Goal: Task Accomplishment & Management: Manage account settings

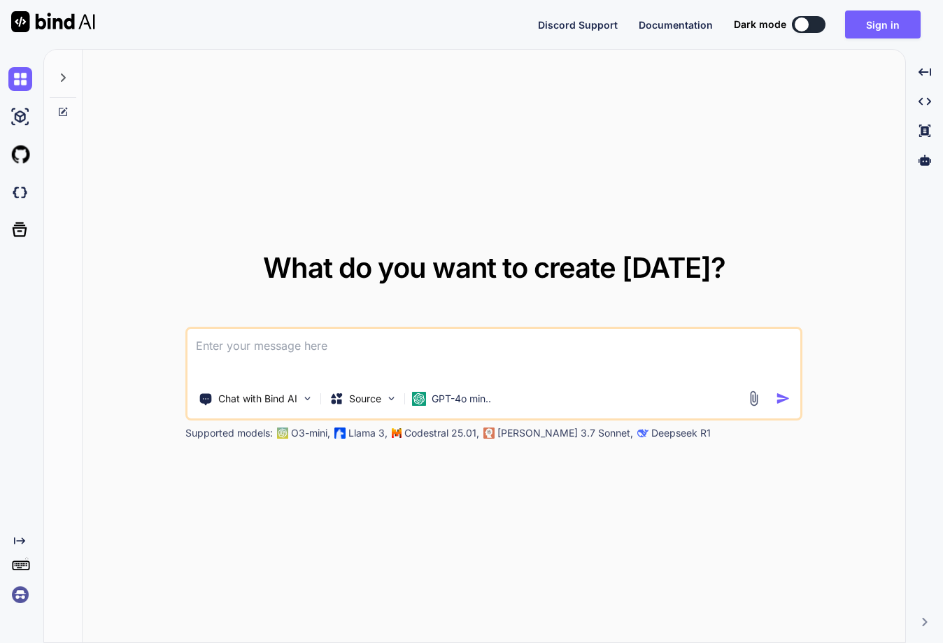
click at [707, 570] on div "What do you want to create today? Chat with Bind AI Source GPT-4o min.. Support…" at bounding box center [494, 347] width 822 height 594
click at [15, 592] on img at bounding box center [20, 595] width 24 height 24
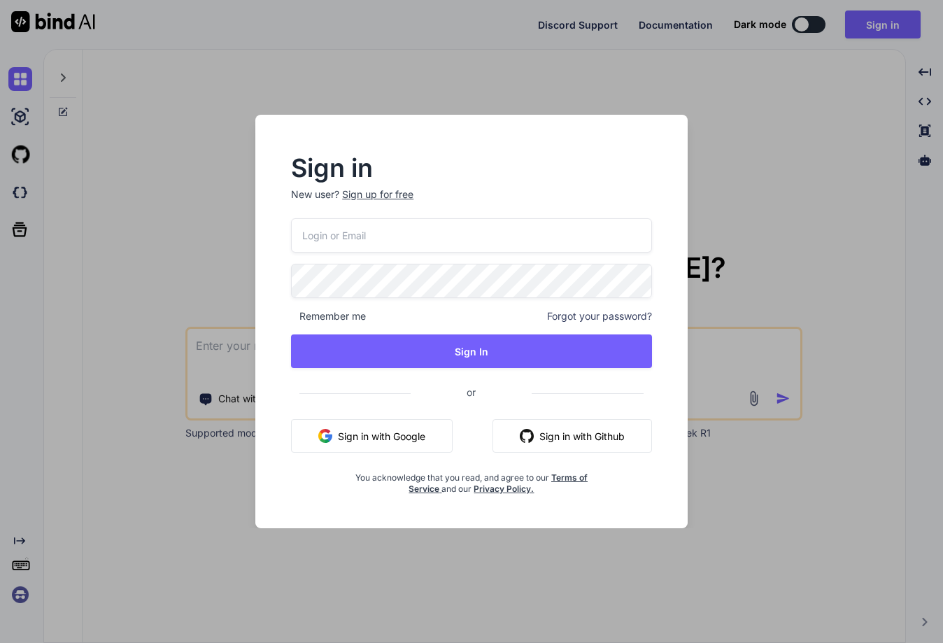
click at [341, 241] on input "email" at bounding box center [471, 235] width 361 height 34
paste input "[EMAIL_ADDRESS][DOMAIN_NAME]"
type input "[EMAIL_ADDRESS][DOMAIN_NAME]"
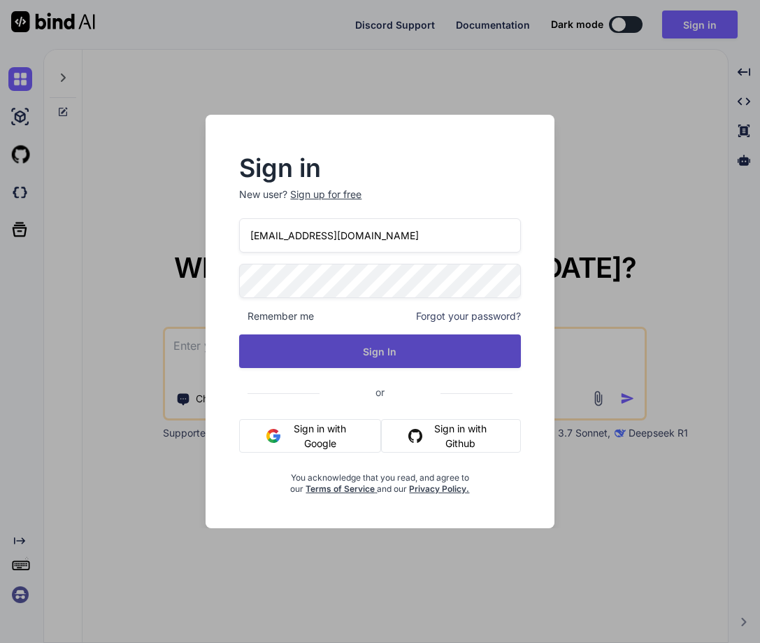
click at [381, 341] on button "Sign In" at bounding box center [379, 351] width 281 height 34
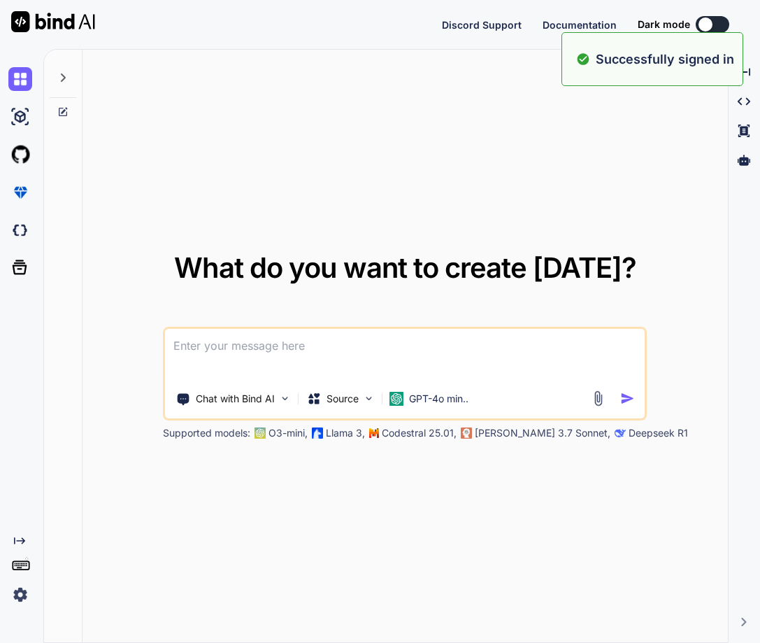
type textarea "x"
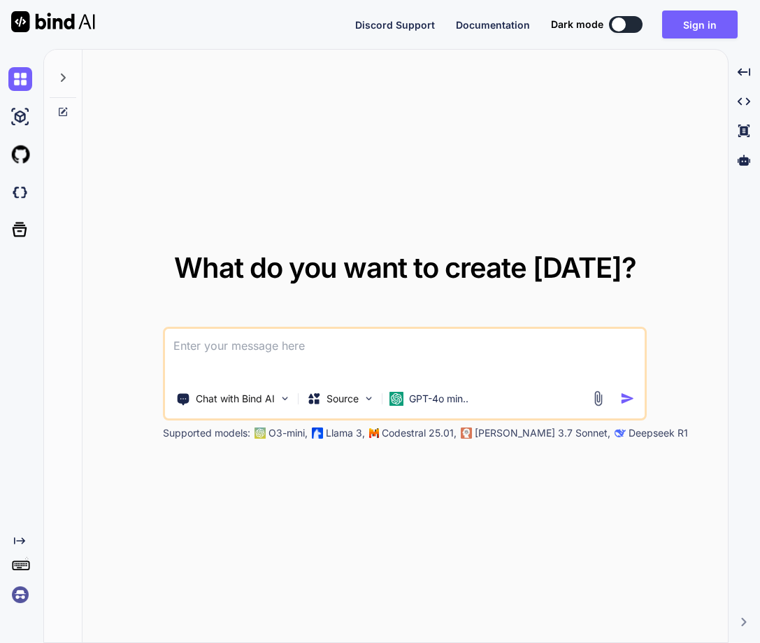
click at [15, 590] on img at bounding box center [20, 595] width 24 height 24
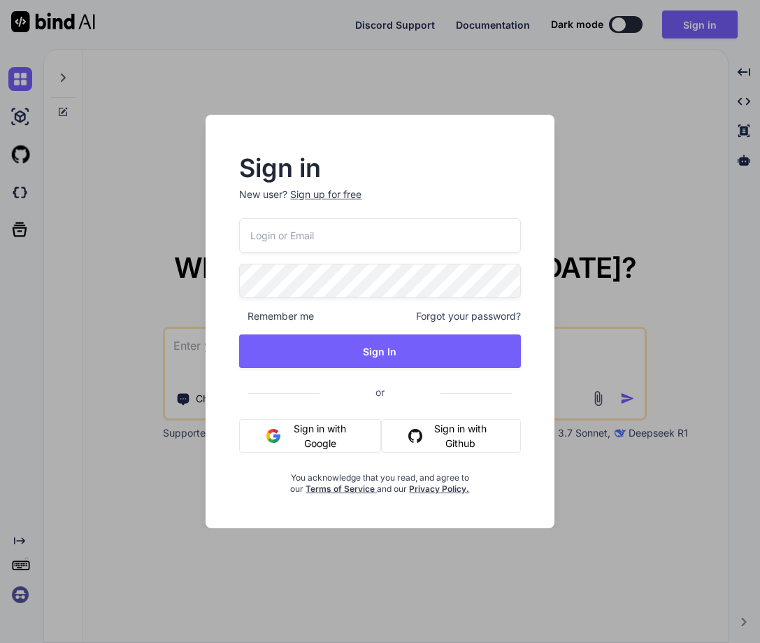
click at [252, 245] on input "email" at bounding box center [379, 235] width 281 height 34
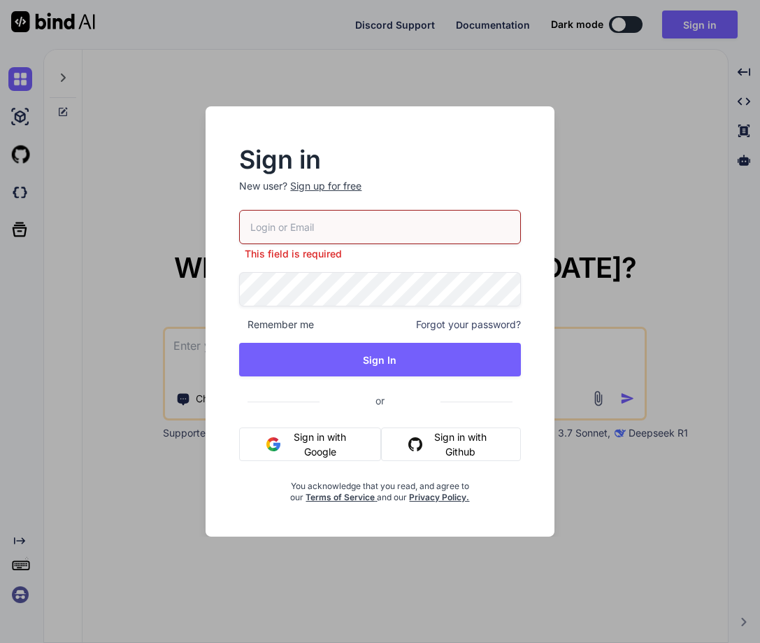
paste input "[EMAIL_ADDRESS][DOMAIN_NAME]"
type input "[EMAIL_ADDRESS][DOMAIN_NAME]"
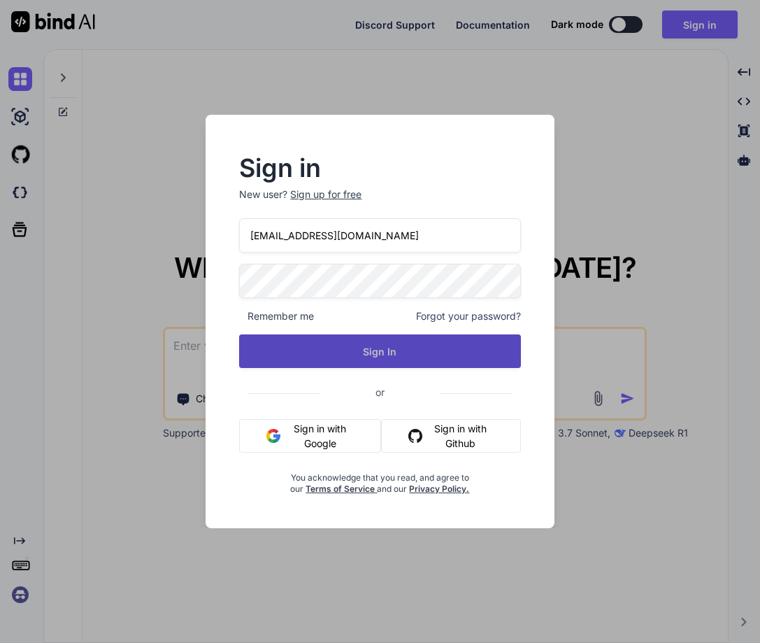
click at [375, 354] on button "Sign In" at bounding box center [379, 351] width 281 height 34
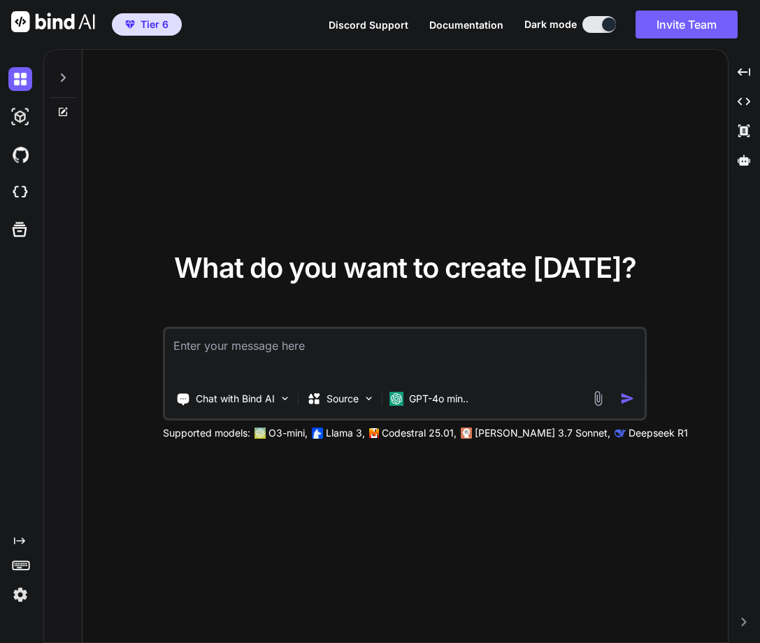
click at [24, 596] on img at bounding box center [20, 595] width 24 height 24
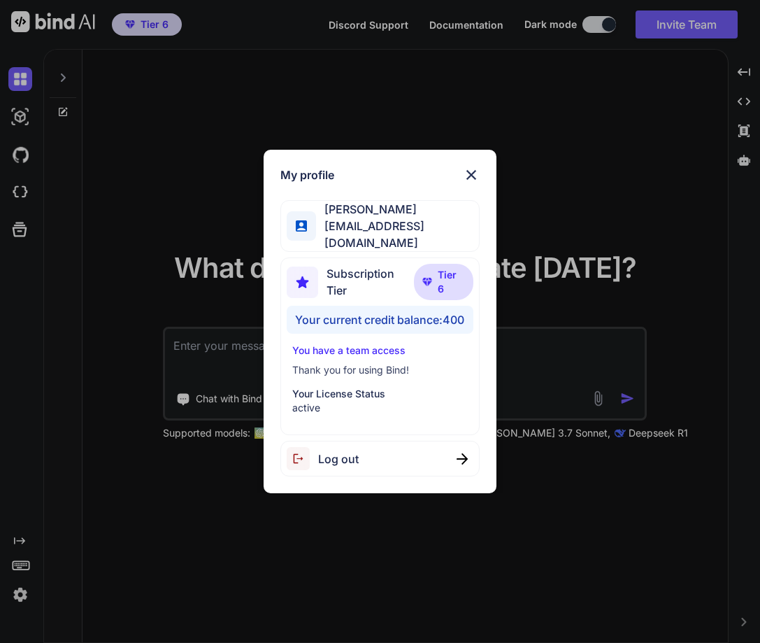
click at [352, 457] on span "Log out" at bounding box center [338, 458] width 41 height 17
